Goal: Task Accomplishment & Management: Use online tool/utility

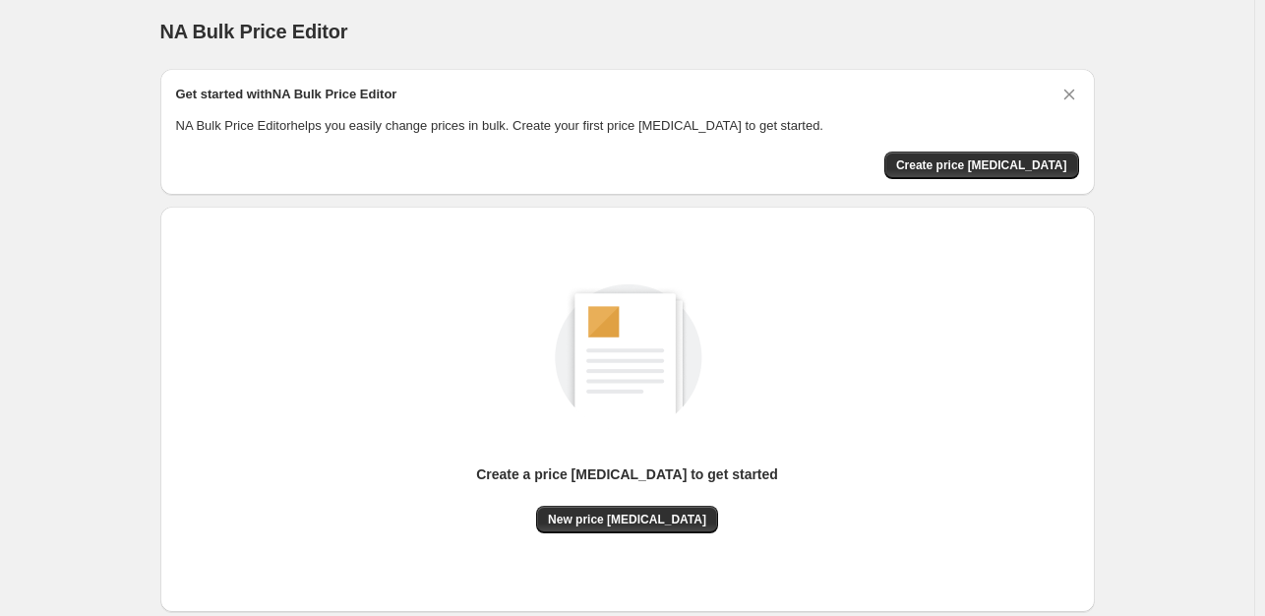
scroll to position [121, 0]
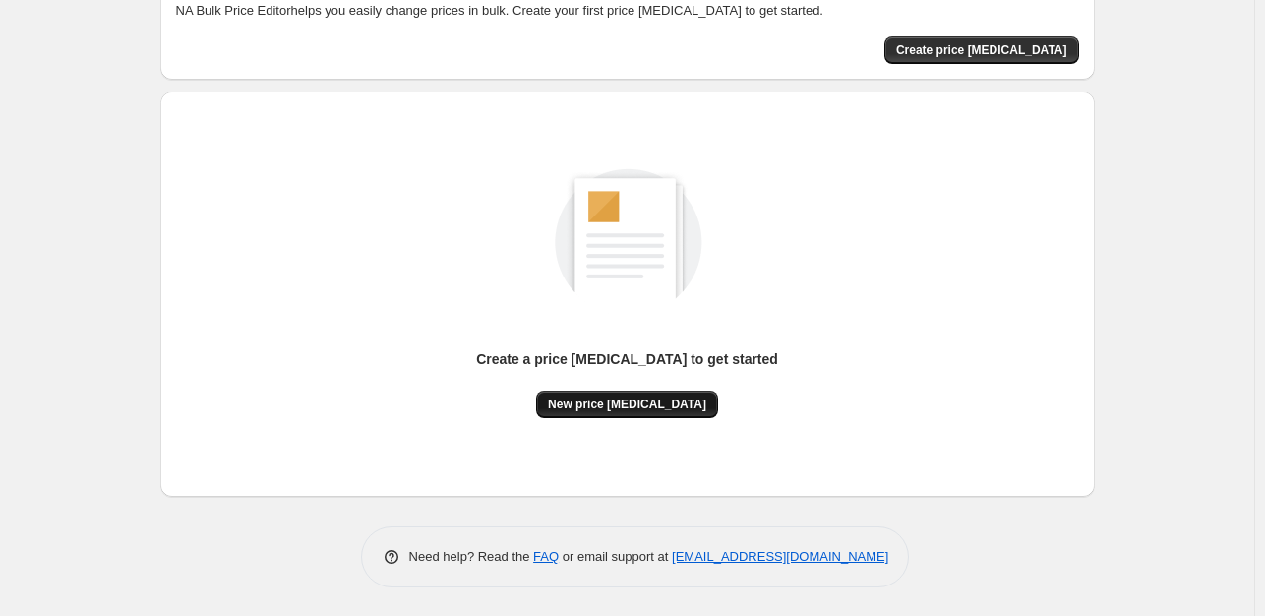
click at [669, 407] on span "New price [MEDICAL_DATA]" at bounding box center [627, 404] width 158 height 16
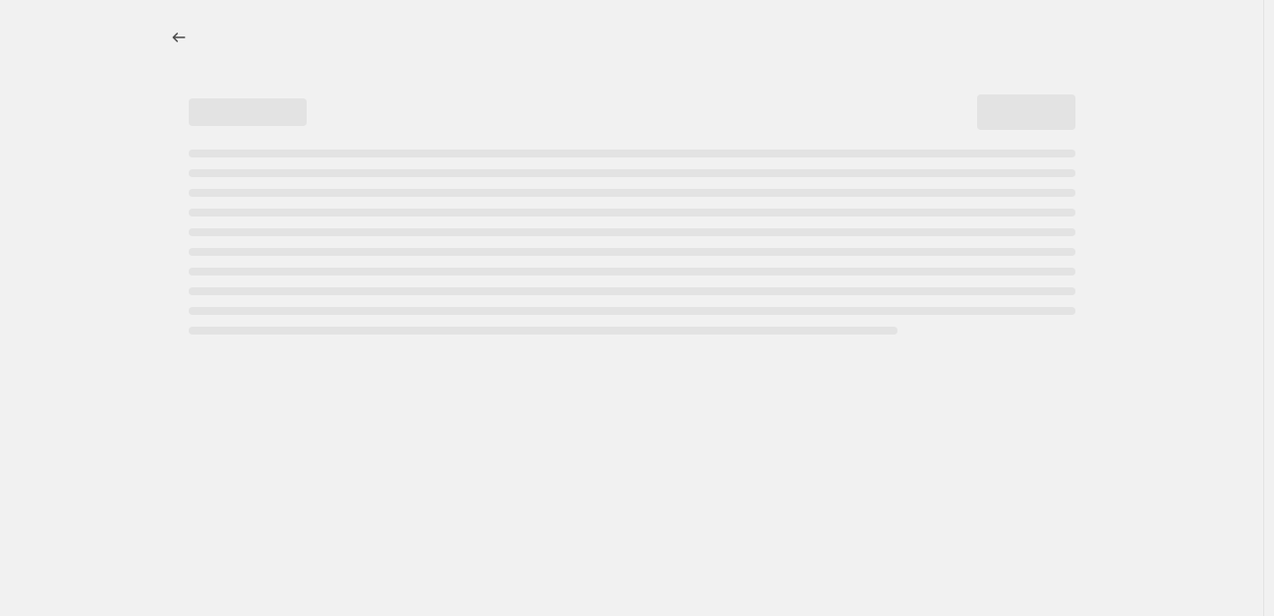
select select "percentage"
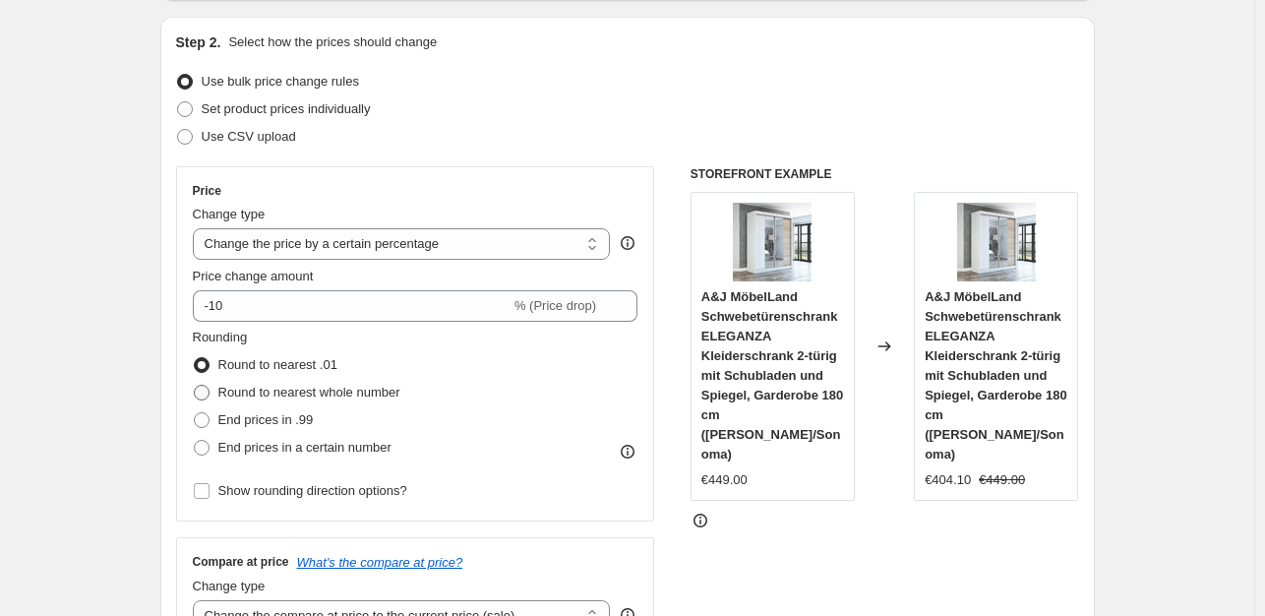
scroll to position [197, 0]
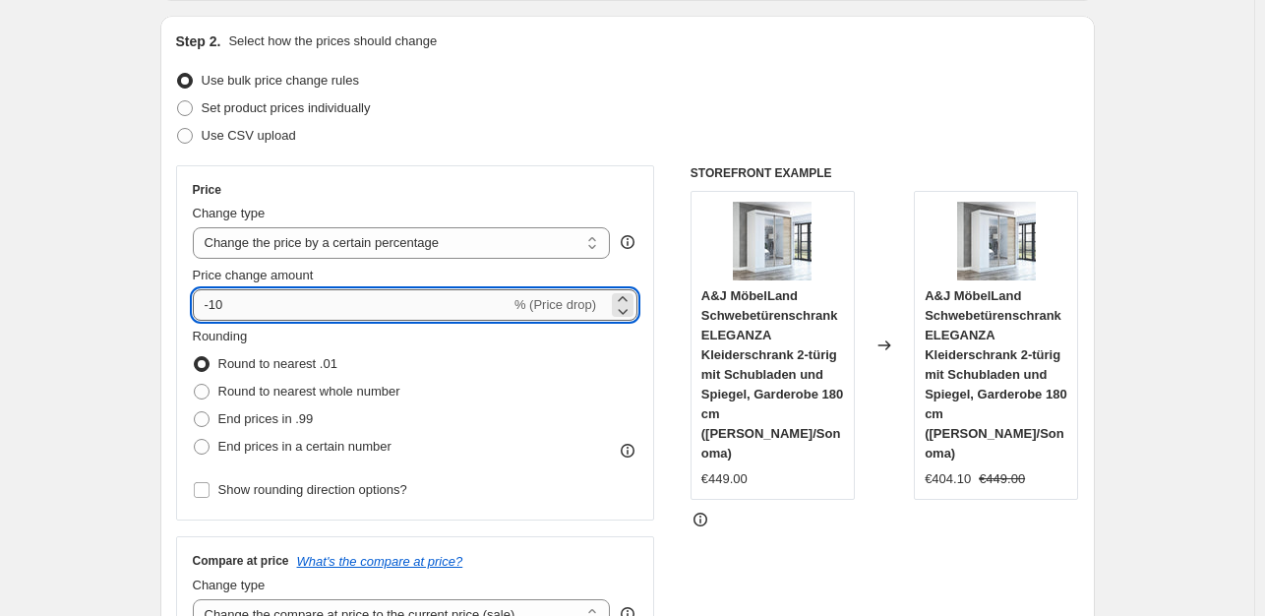
click at [266, 312] on input "-10" at bounding box center [352, 304] width 318 height 31
type input "-1"
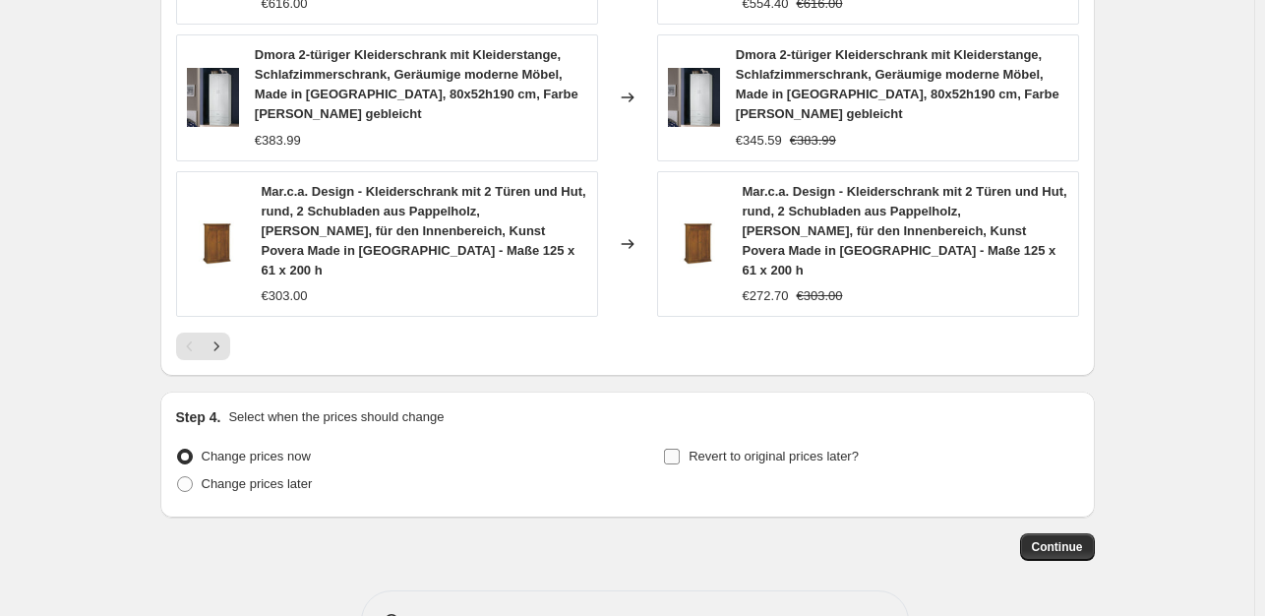
scroll to position [1499, 0]
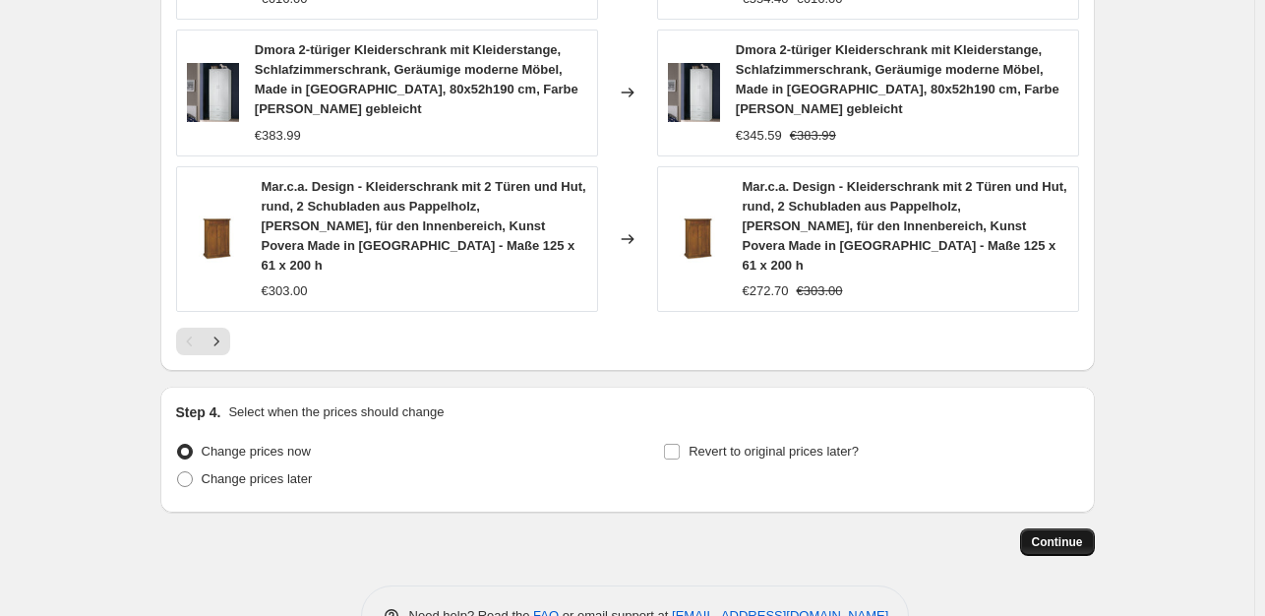
type input "-35"
click at [1076, 534] on span "Continue" at bounding box center [1056, 542] width 51 height 16
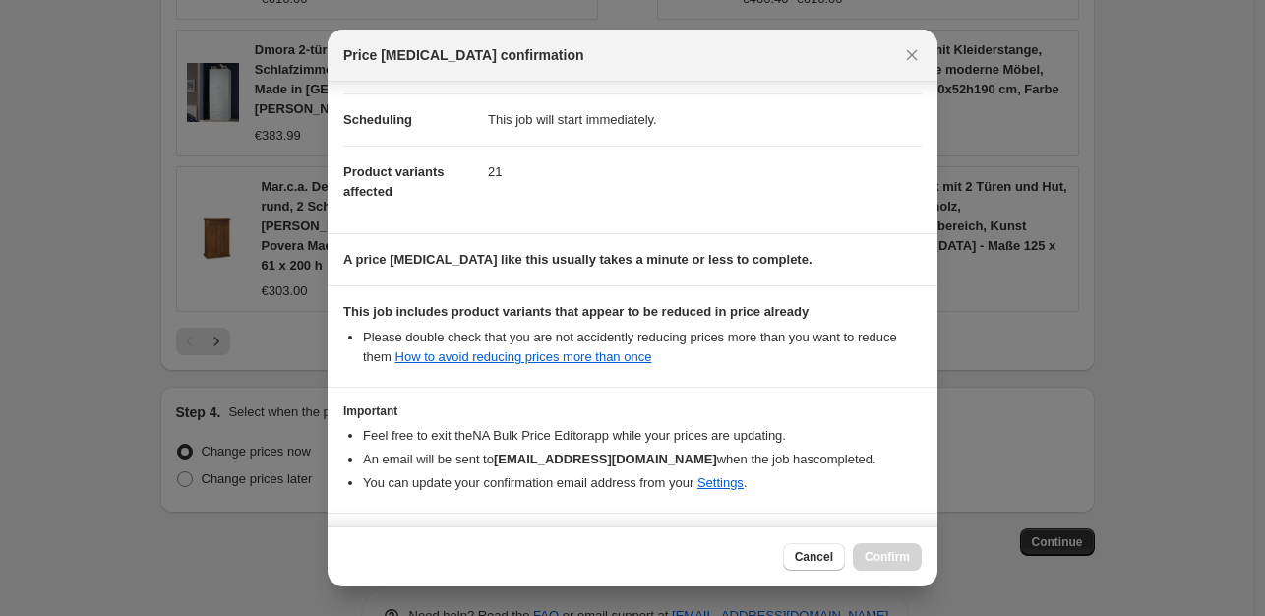
scroll to position [210, 0]
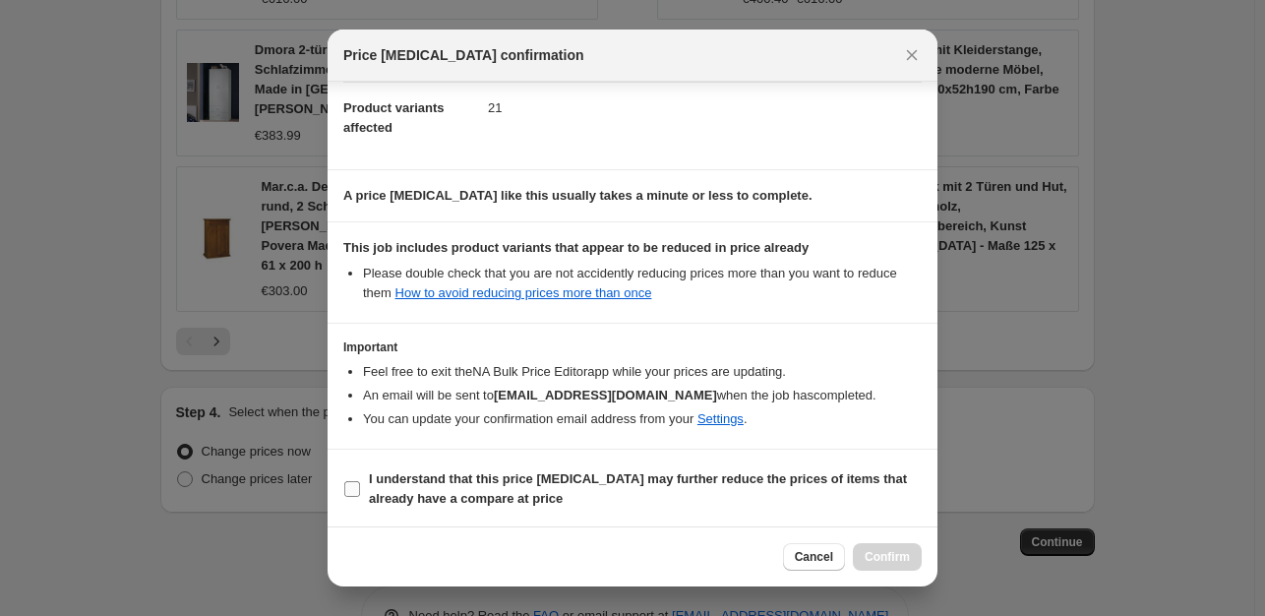
click at [347, 488] on input "I understand that this price [MEDICAL_DATA] may further reduce the prices of it…" at bounding box center [352, 489] width 16 height 16
checkbox input "true"
click at [901, 552] on span "Confirm" at bounding box center [886, 557] width 45 height 16
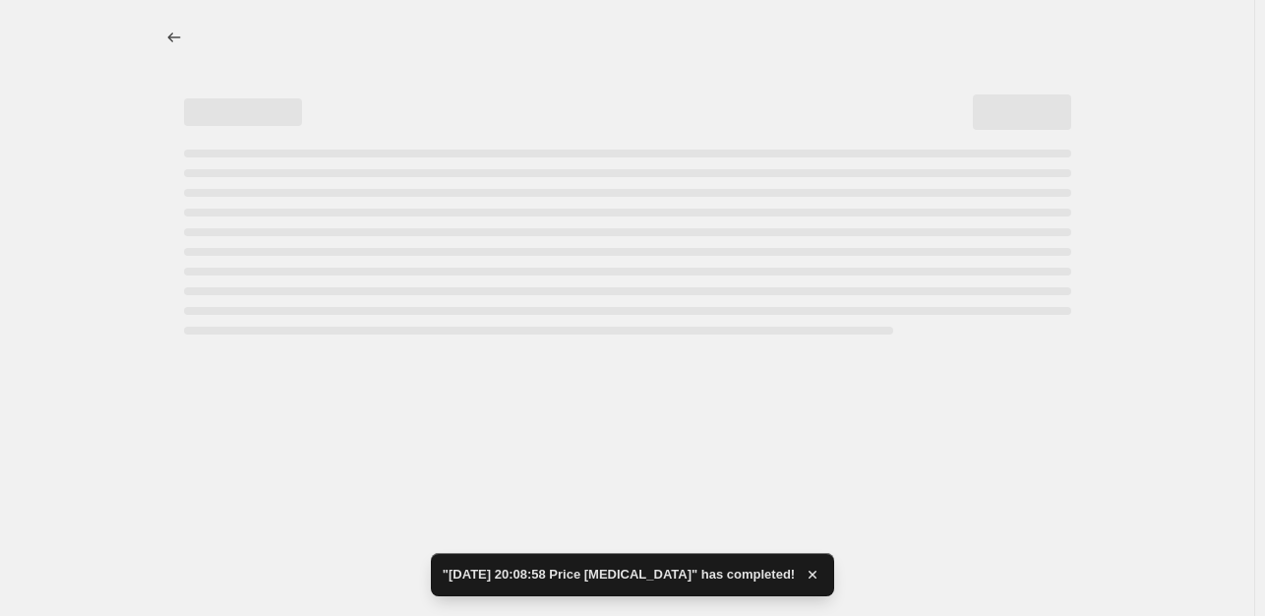
select select "percentage"
